Goal: Task Accomplishment & Management: Manage account settings

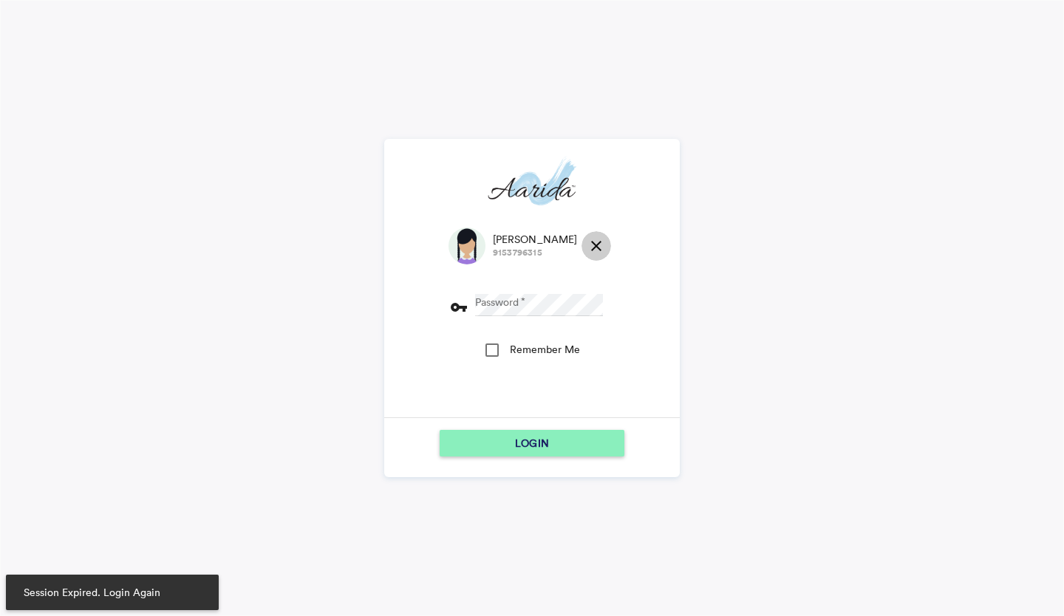
click at [587, 242] on md-icon "close" at bounding box center [596, 246] width 18 height 18
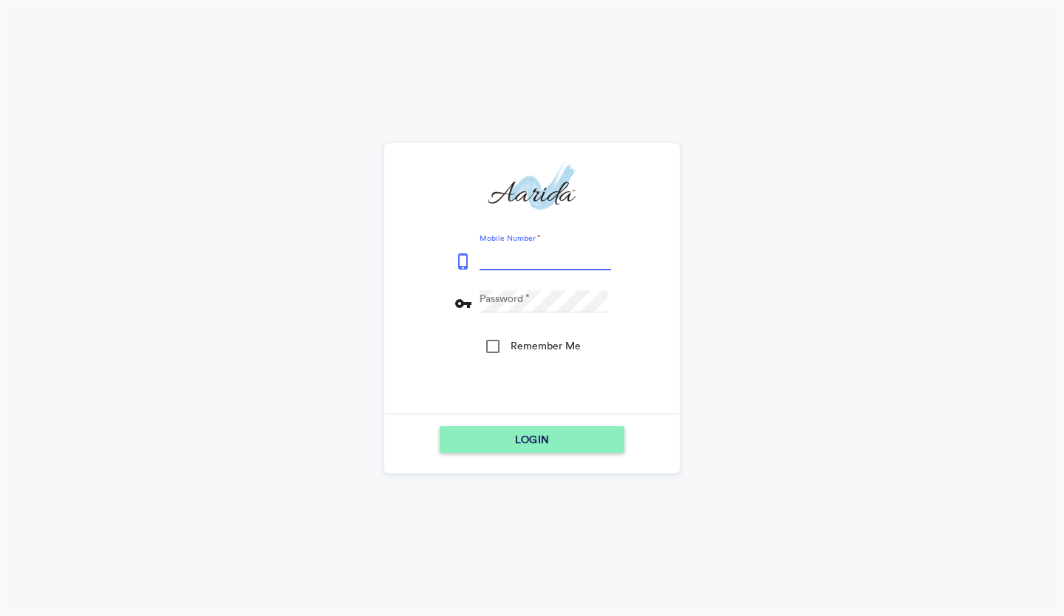
click at [524, 256] on input "Mobile Number" at bounding box center [544, 259] width 131 height 22
type input "7600510037"
click at [439, 426] on button "LOGIN" at bounding box center [531, 439] width 185 height 27
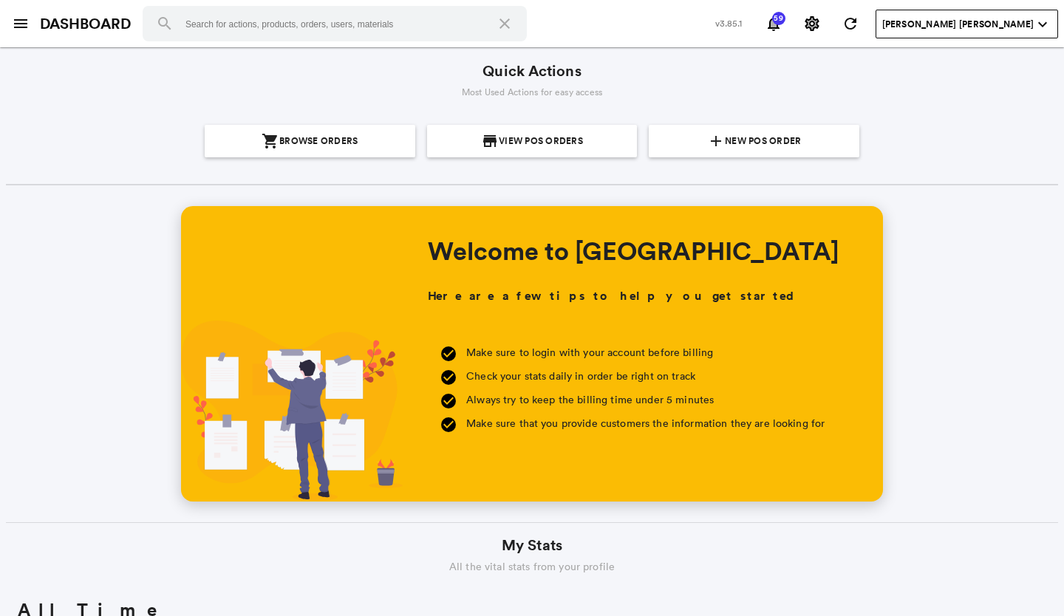
scroll to position [266, 508]
